Goal: Task Accomplishment & Management: Manage account settings

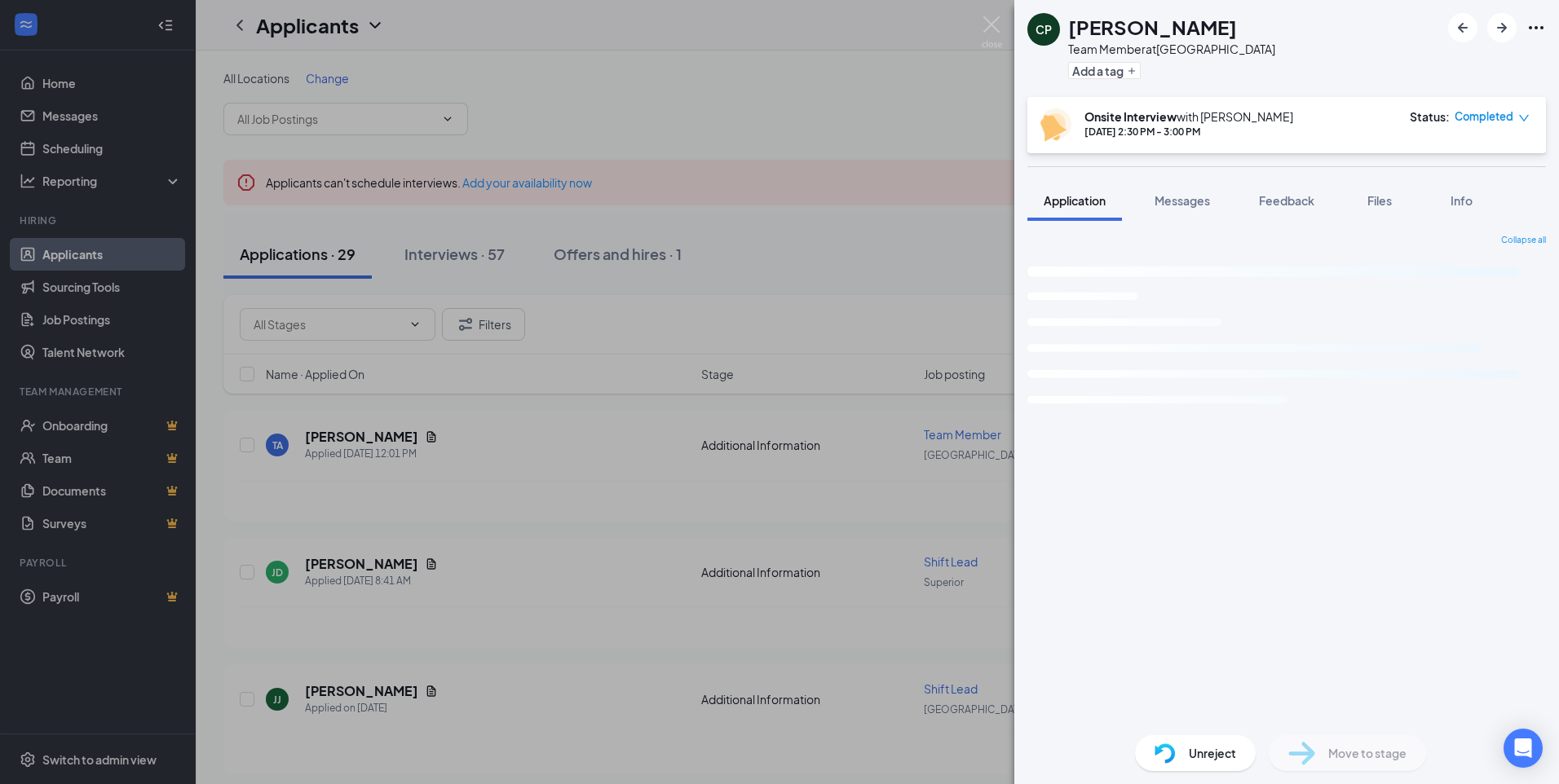
drag, startPoint x: 600, startPoint y: 505, endPoint x: 453, endPoint y: 278, distance: 270.4
click at [600, 505] on div "CP Carrie Peyton Team Member at Lafayette Add a tag Onsite Interview with Chris…" at bounding box center [780, 392] width 1559 height 784
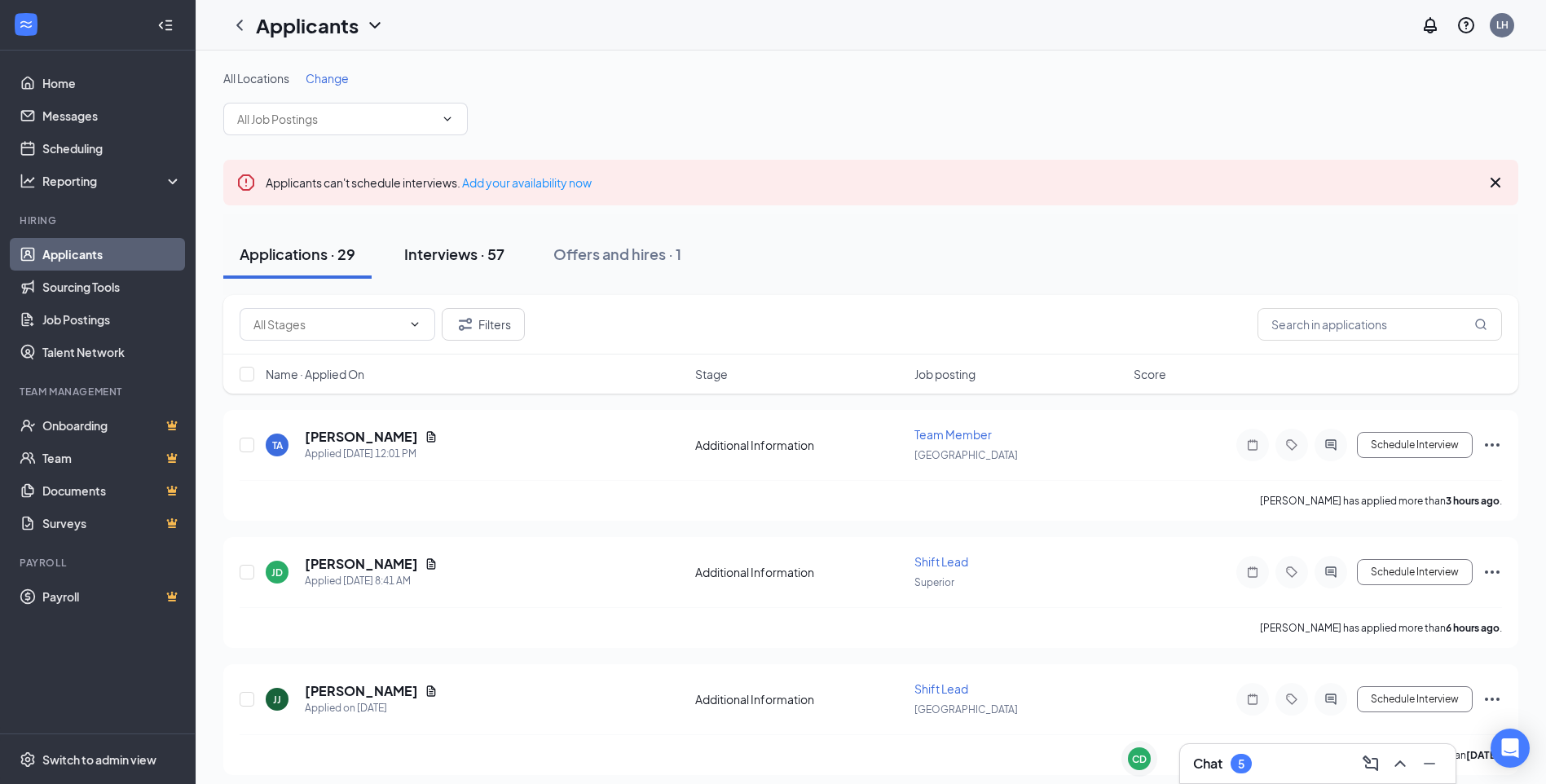
click at [459, 258] on div "Interviews · 57" at bounding box center [454, 254] width 100 height 21
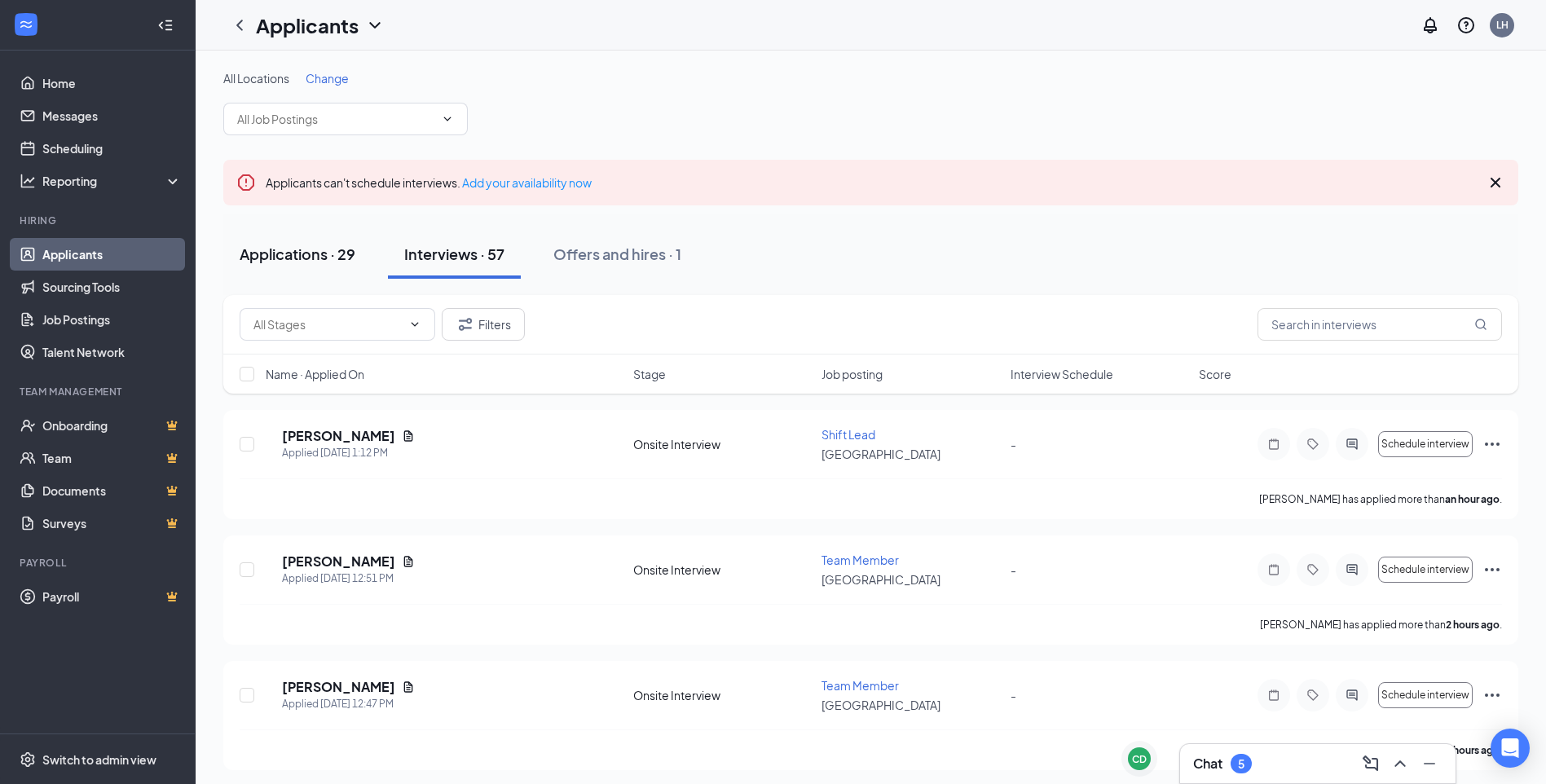
click at [318, 261] on div "Applications · 29" at bounding box center [297, 254] width 115 height 21
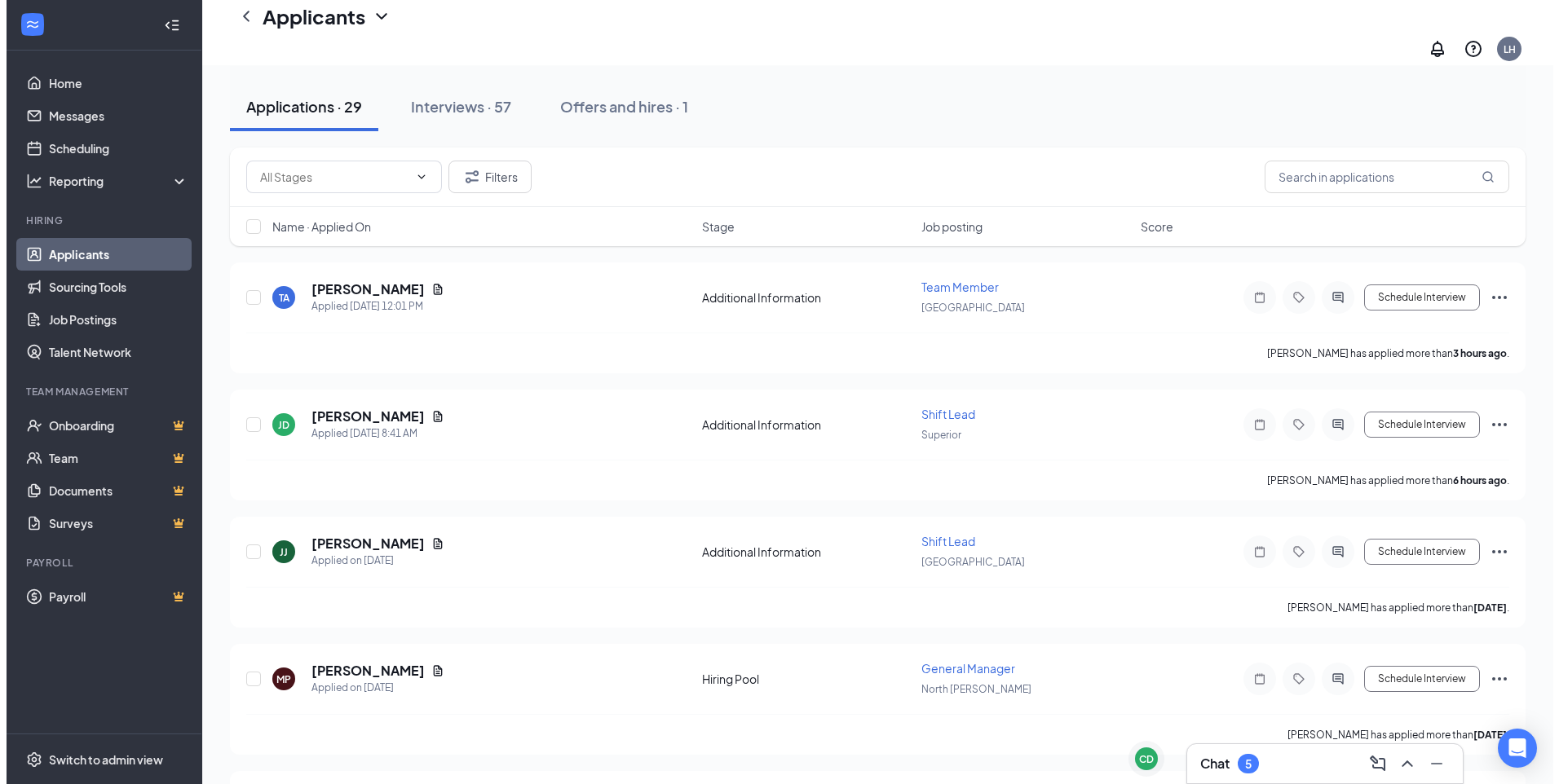
scroll to position [163, 0]
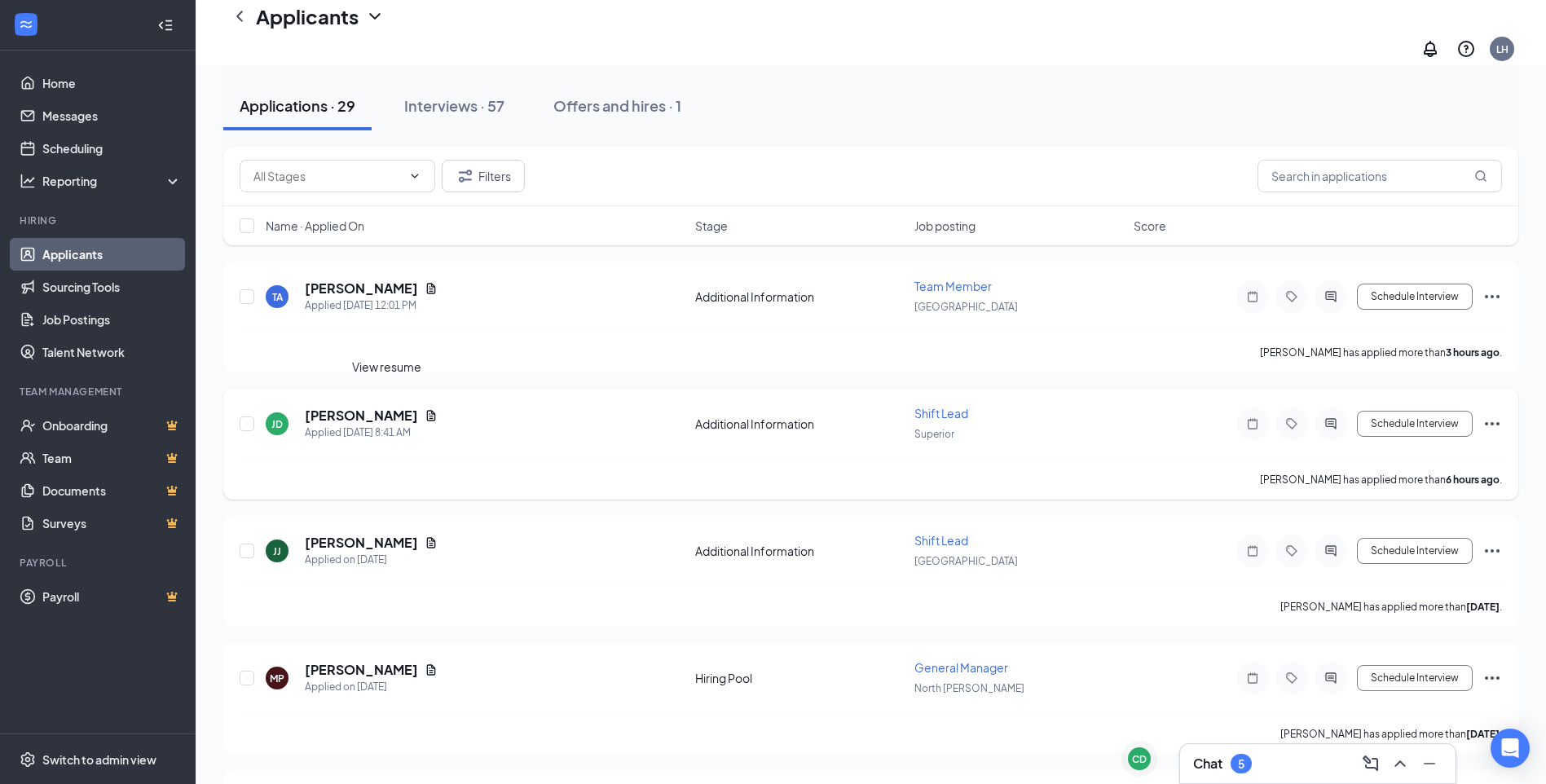
click at [425, 409] on icon "Document" at bounding box center [432, 416] width 13 height 13
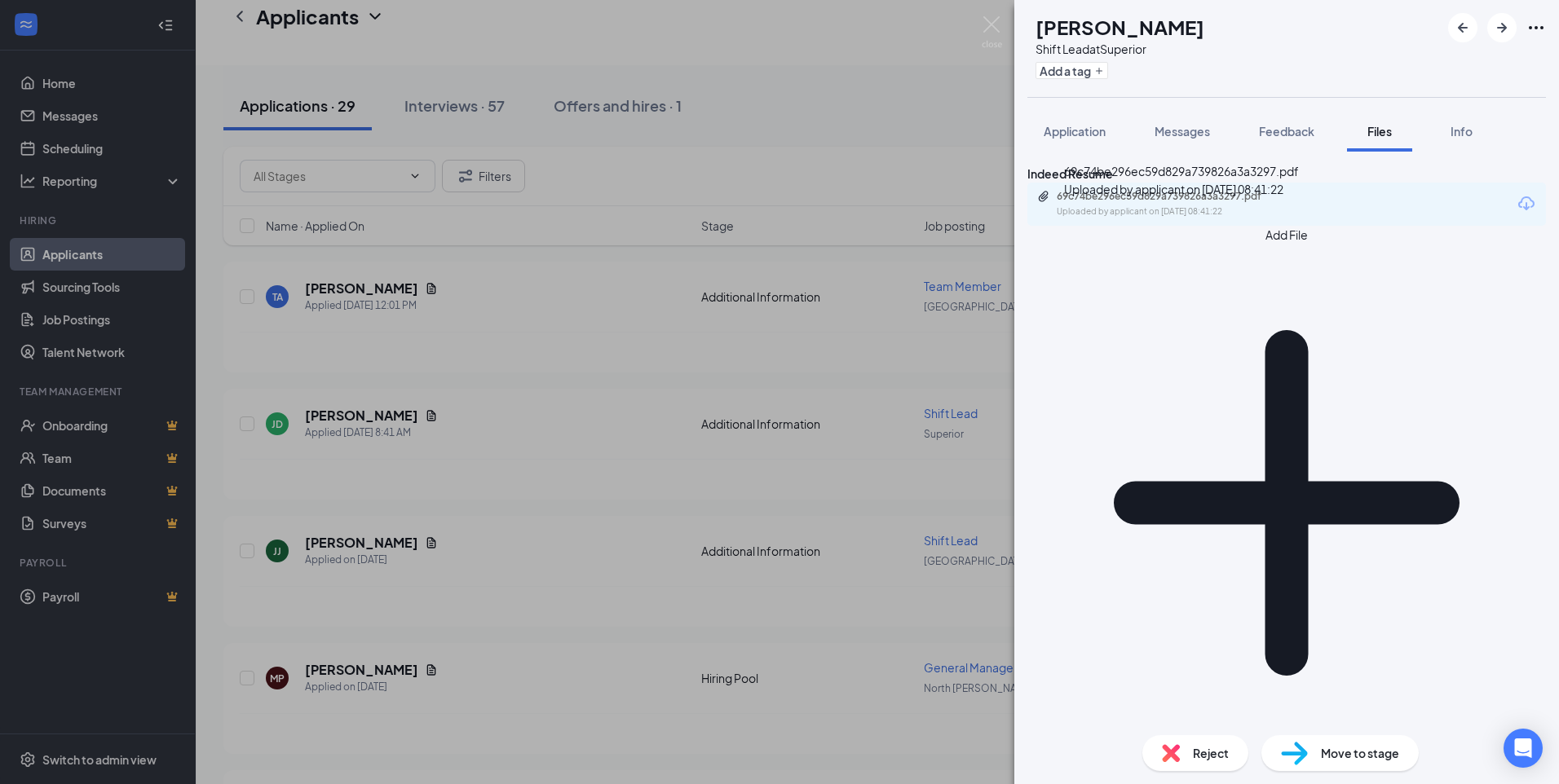
click at [1234, 203] on div "69c74be296ec59d829a739826a3a3297.pdf" at bounding box center [1170, 197] width 228 height 13
click at [1195, 203] on div "69c74be296ec59d829a739826a3a3297.pdf" at bounding box center [1170, 197] width 228 height 13
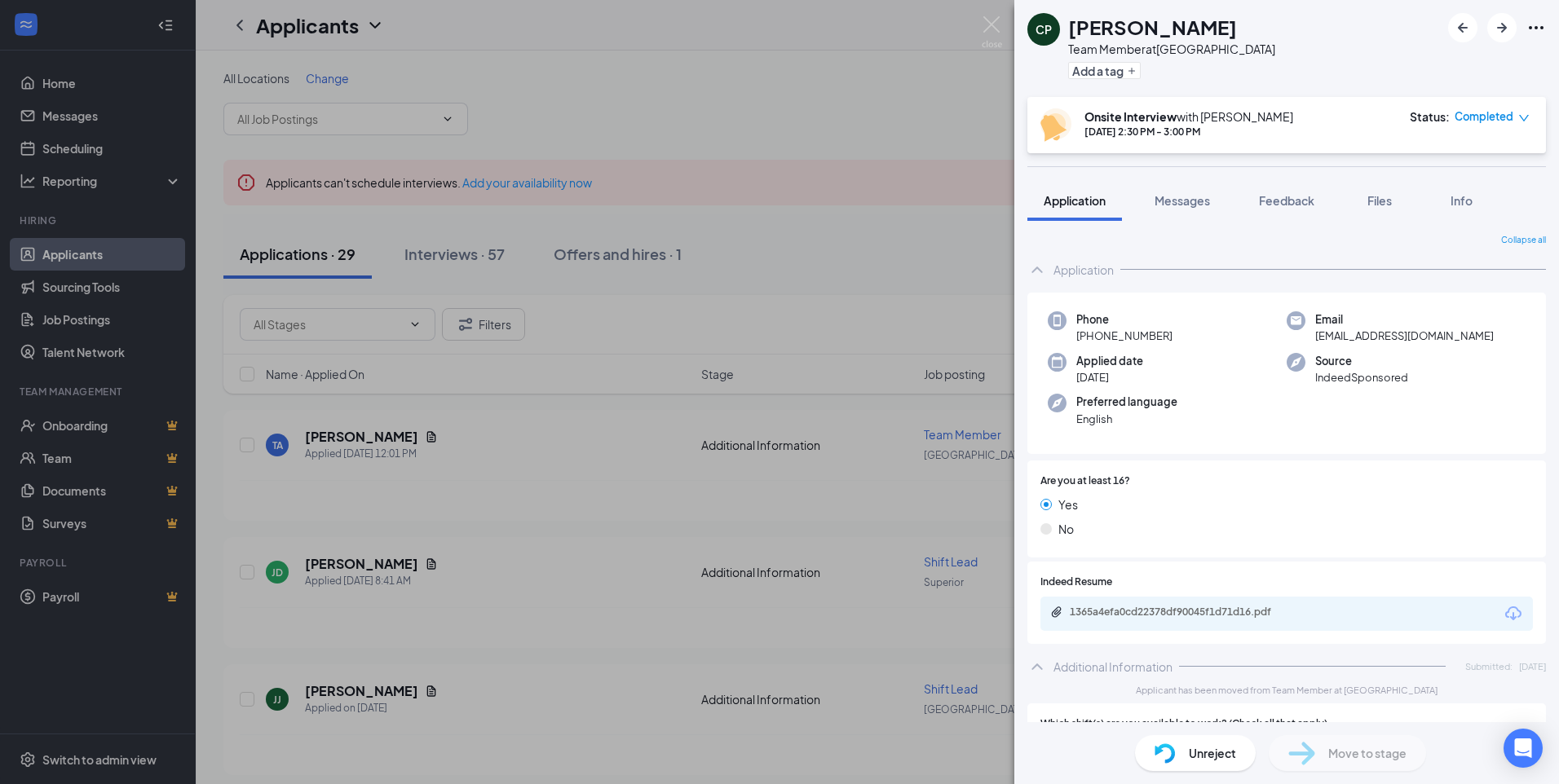
click at [780, 261] on div "CP [PERSON_NAME] Team Member at [GEOGRAPHIC_DATA] Add a tag Onsite Interview wi…" at bounding box center [780, 392] width 1559 height 784
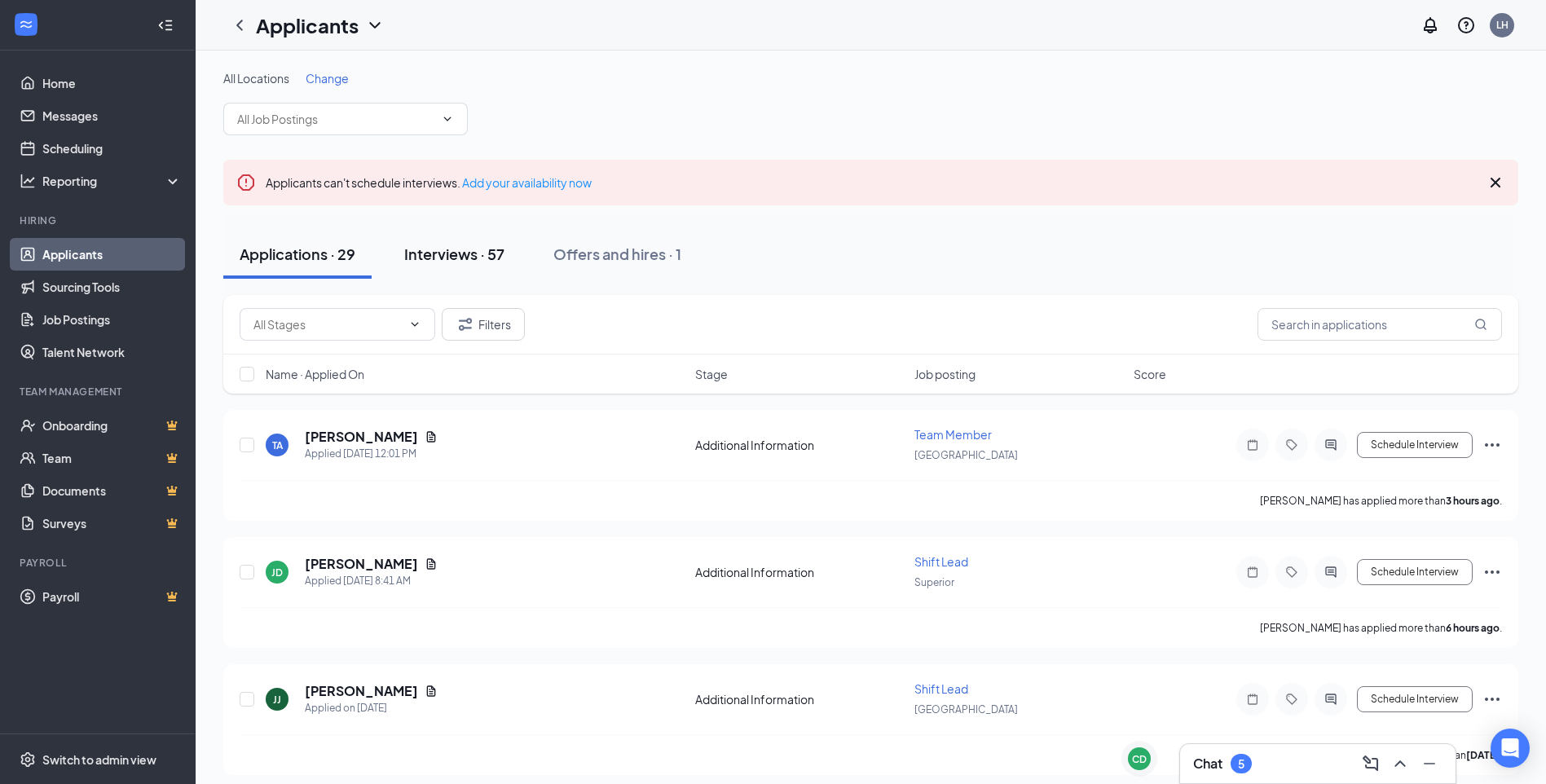
click at [425, 276] on button "Interviews · 57" at bounding box center [454, 254] width 133 height 49
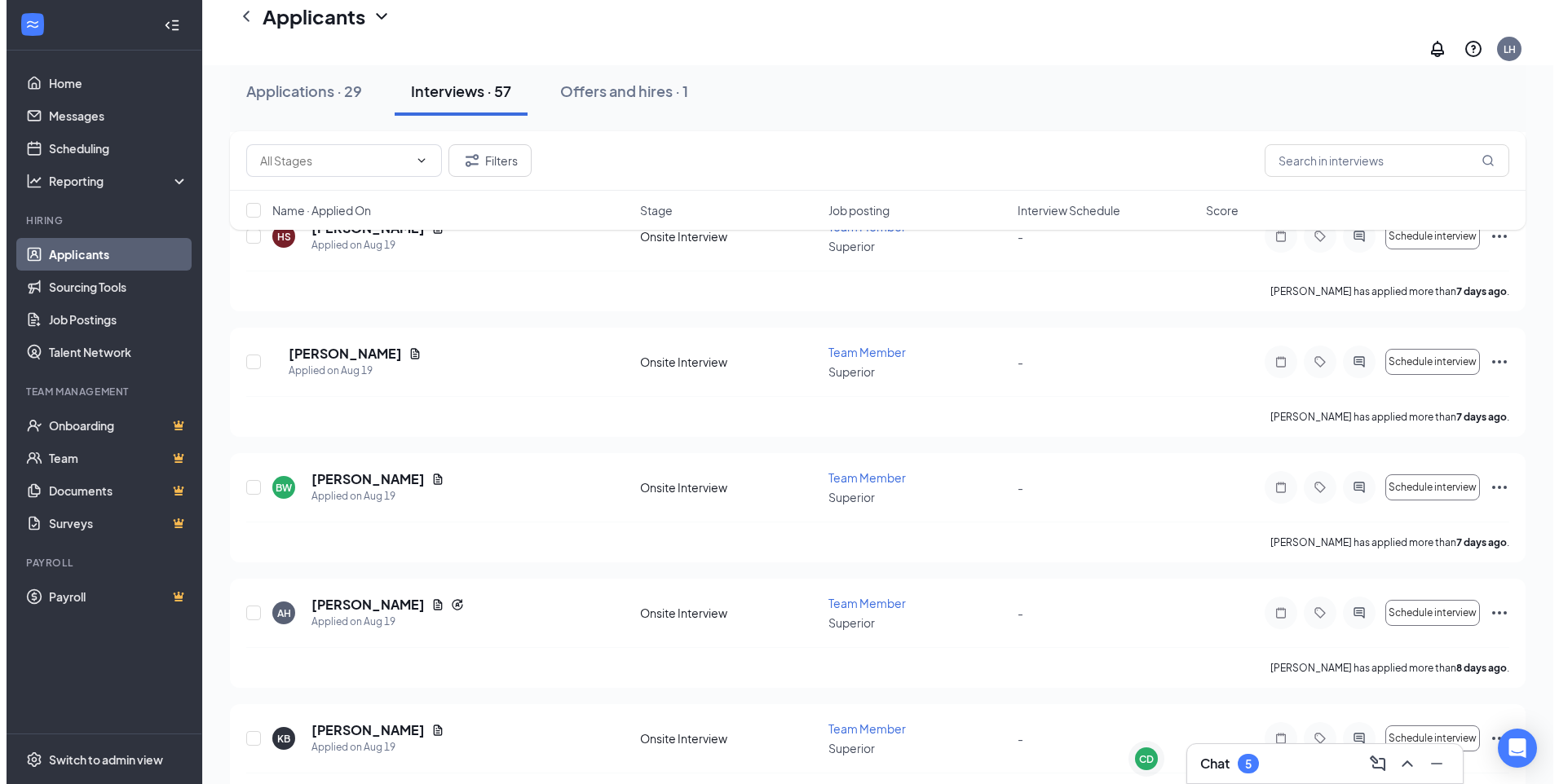
scroll to position [1141, 0]
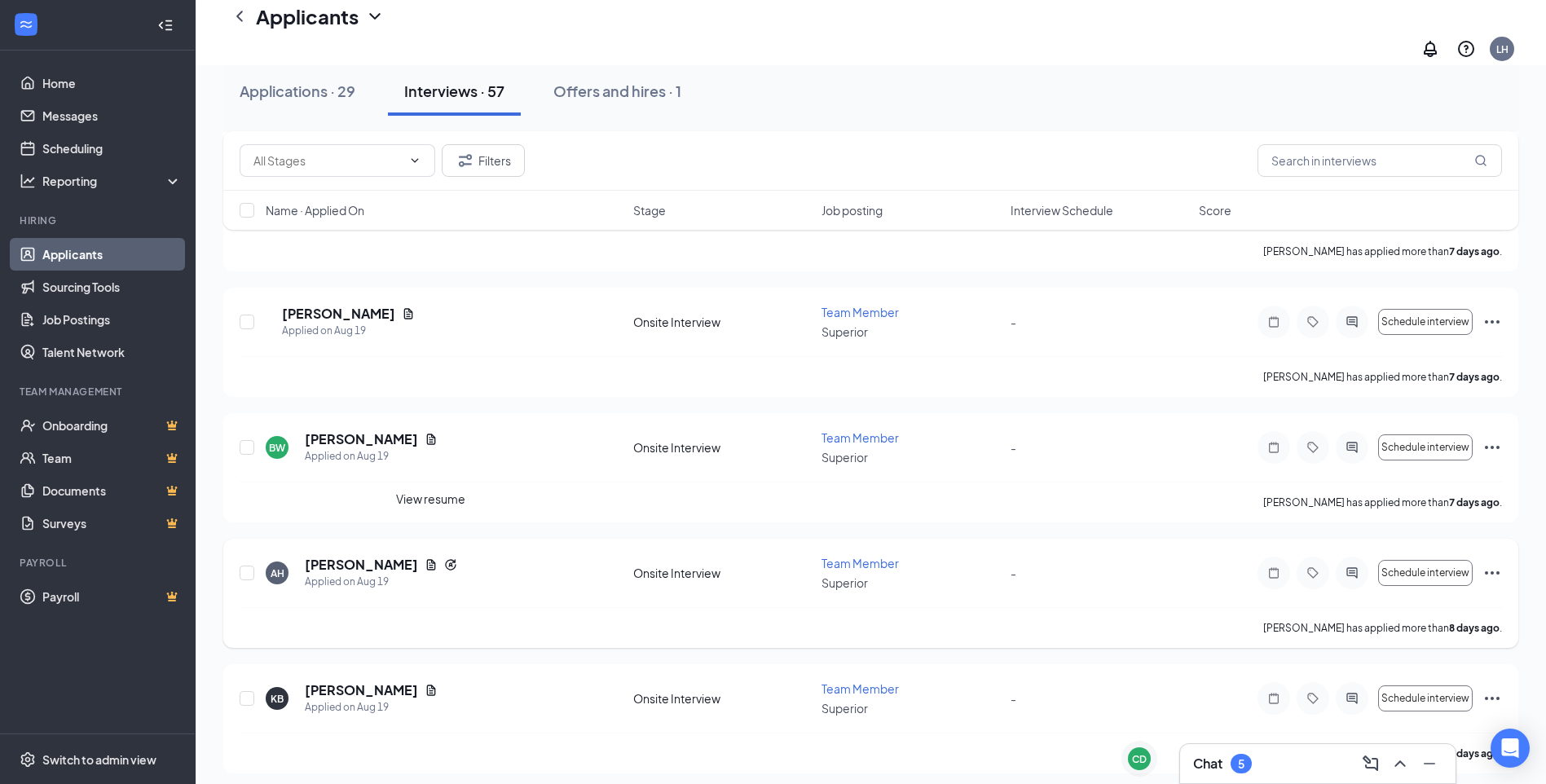
click at [431, 559] on icon "Document" at bounding box center [432, 564] width 9 height 11
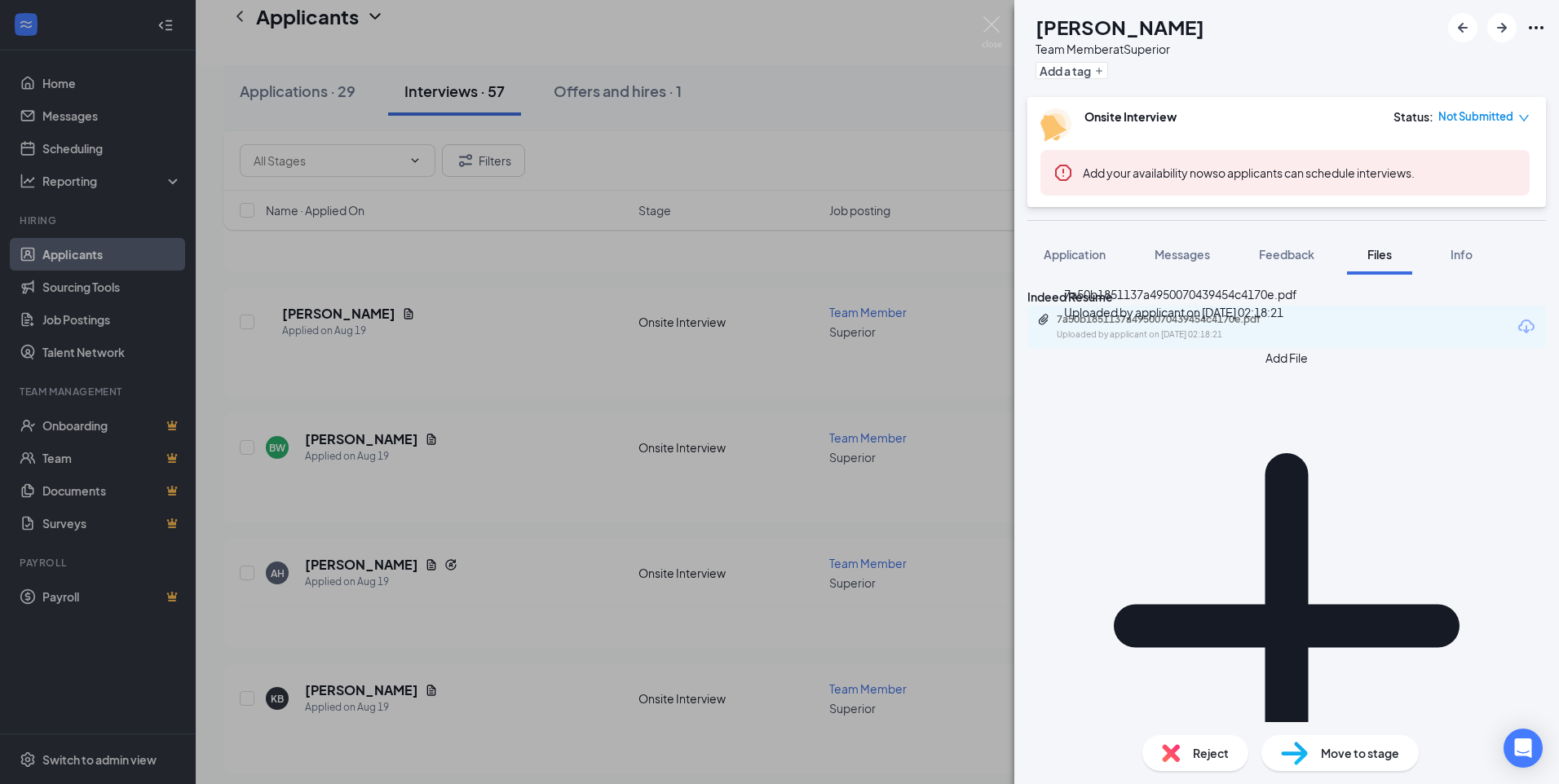
click at [1239, 341] on div "7a50b1851137a4950070439454c4170e.pdf Uploaded by applicant on [DATE] 02:18:21" at bounding box center [1169, 327] width 264 height 28
